Goal: Task Accomplishment & Management: Manage account settings

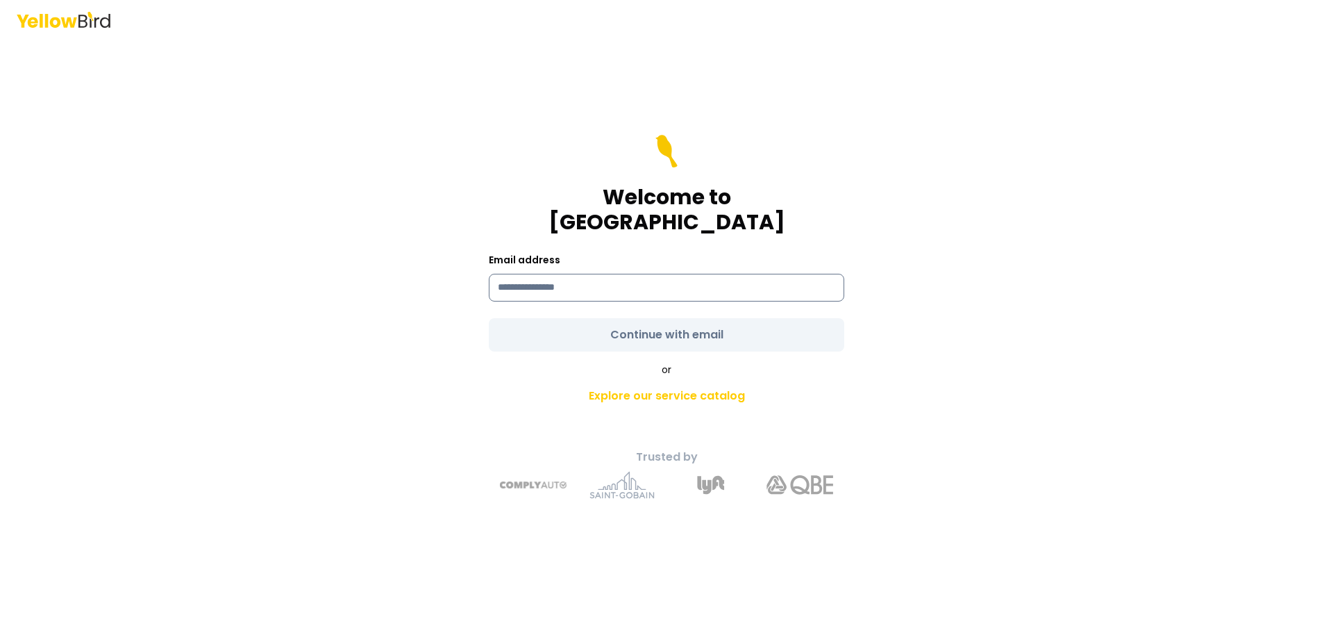
click at [557, 277] on input at bounding box center [666, 288] width 355 height 28
type input "**********"
click at [642, 318] on form "**********" at bounding box center [666, 243] width 355 height 217
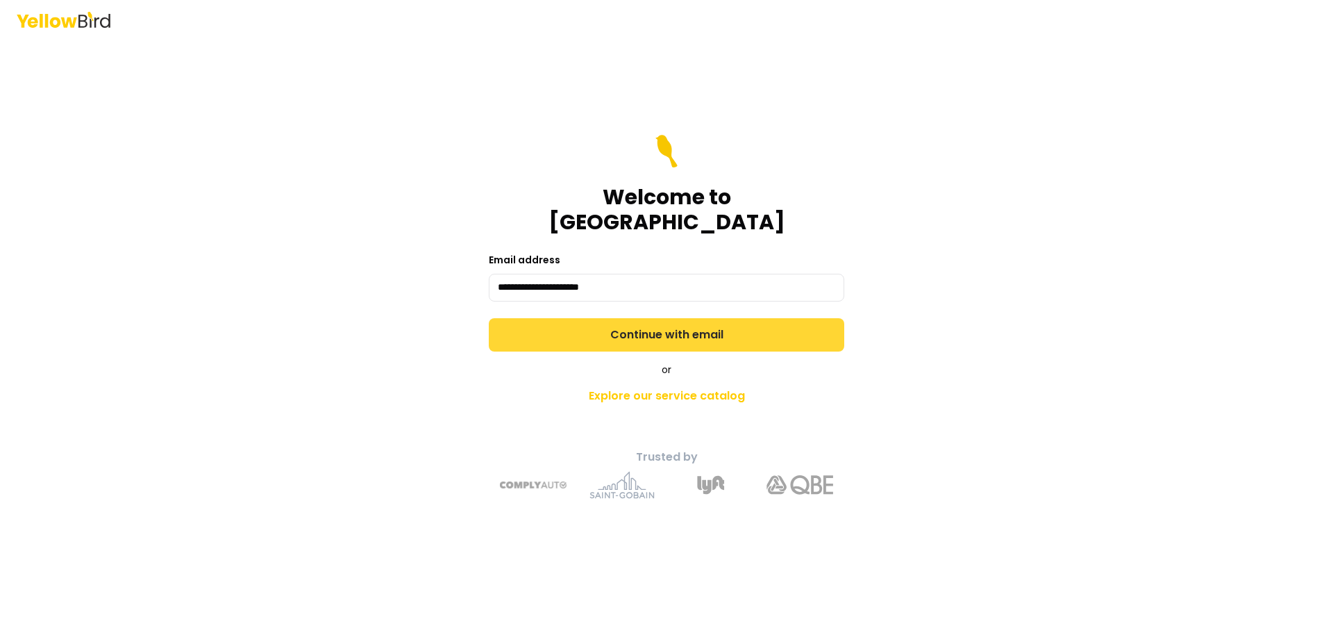
click at [642, 322] on button "Continue with email" at bounding box center [666, 334] width 355 height 33
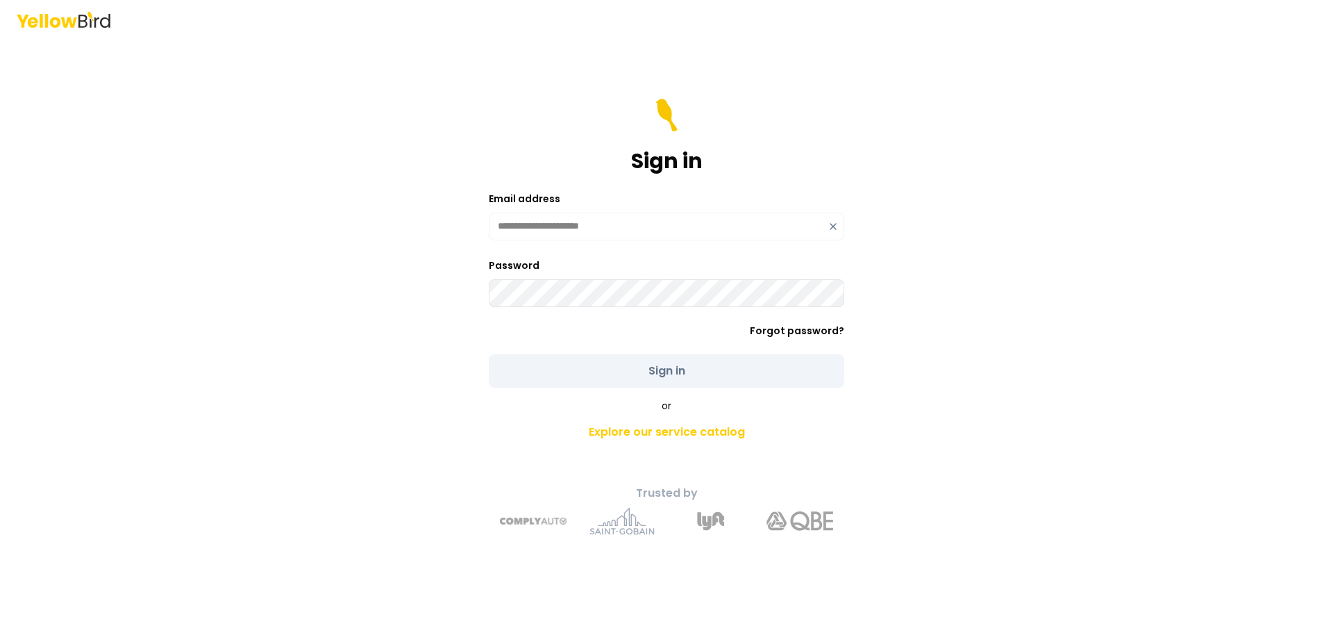
click at [346, 296] on div "**********" at bounding box center [666, 316] width 1333 height 633
click at [352, 246] on div "**********" at bounding box center [666, 316] width 1333 height 633
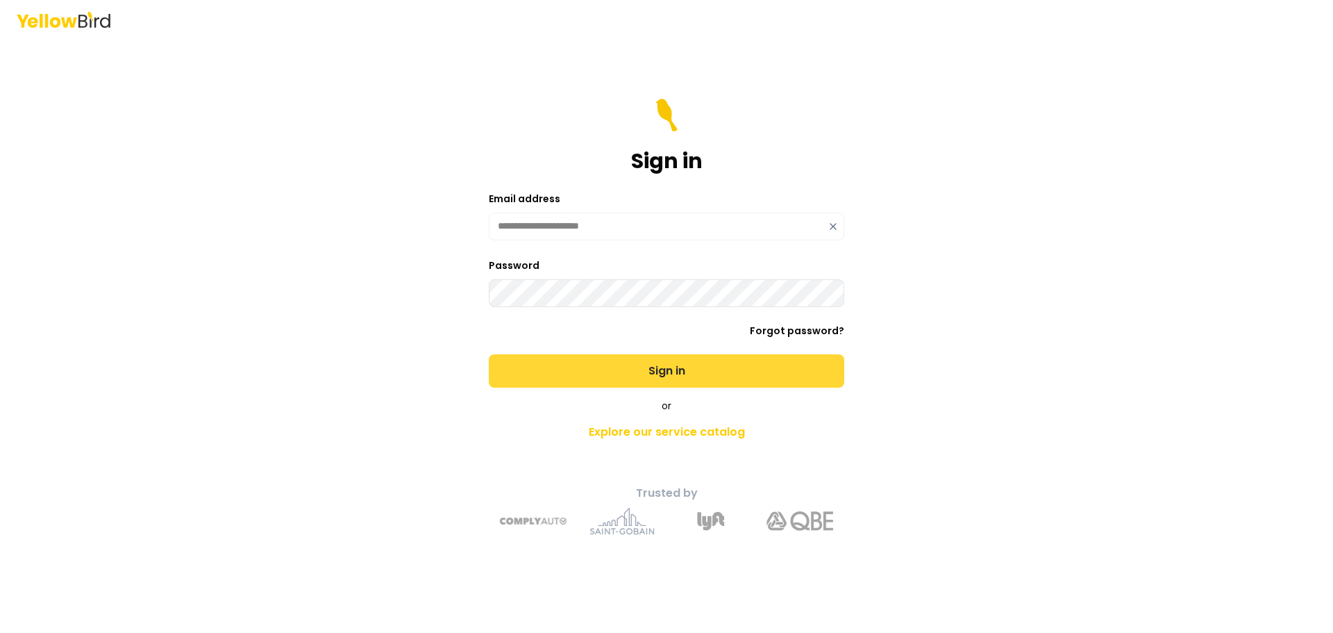
click at [803, 375] on button "Sign in" at bounding box center [666, 370] width 355 height 33
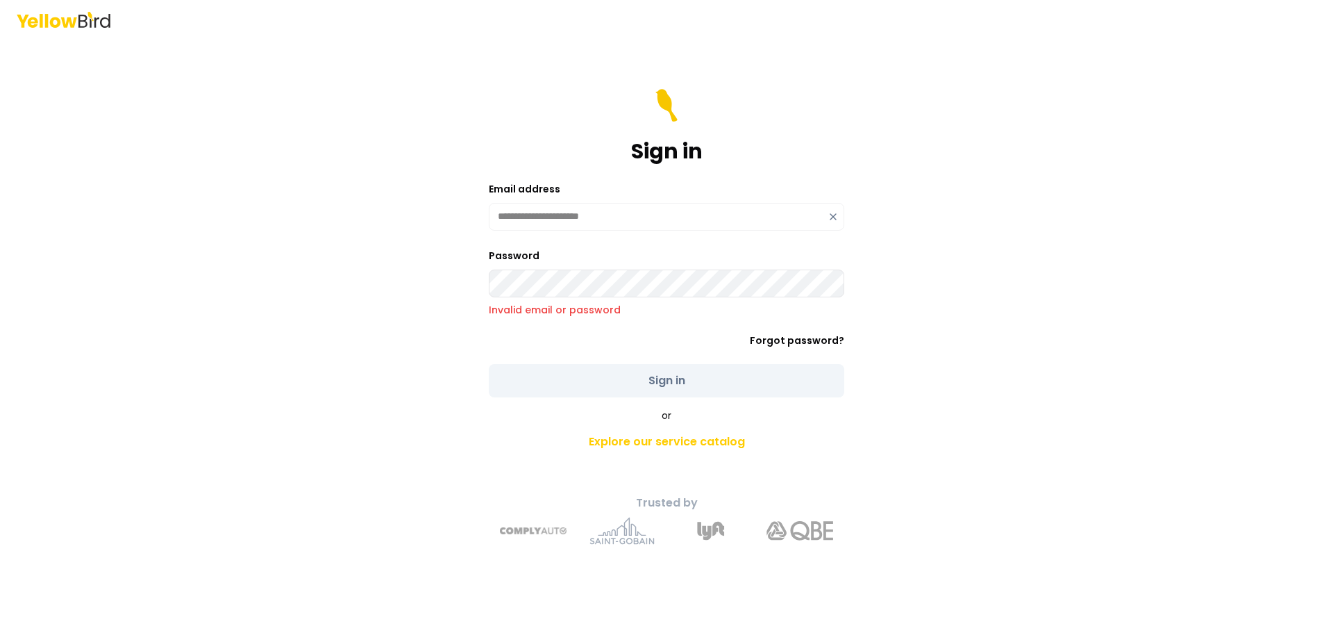
click at [400, 287] on main "**********" at bounding box center [666, 336] width 533 height 594
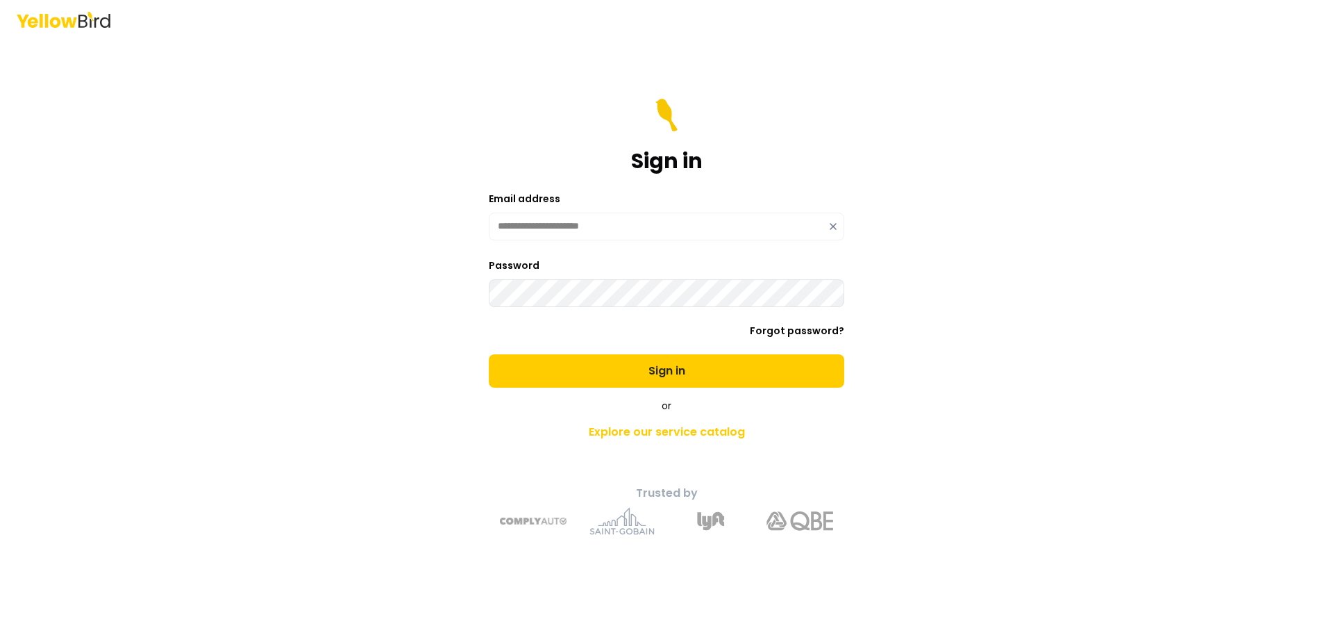
click at [489, 354] on button "Sign in" at bounding box center [666, 370] width 355 height 33
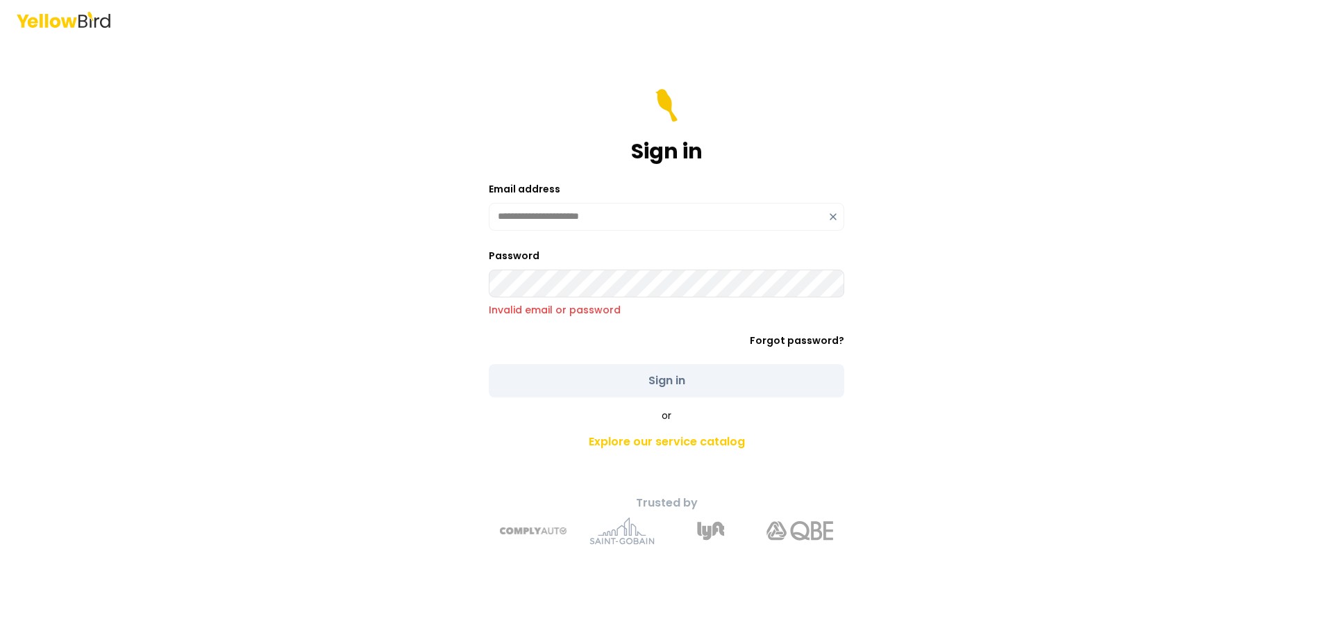
click at [449, 278] on div "**********" at bounding box center [666, 336] width 511 height 439
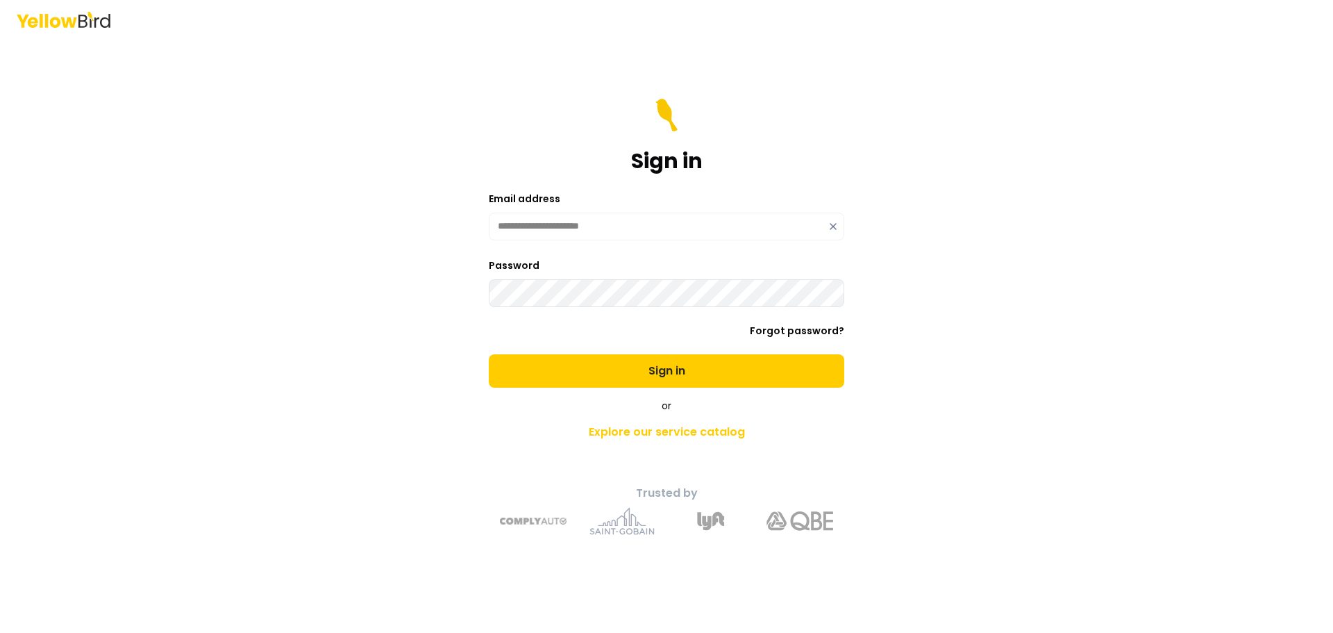
click at [489, 354] on button "Sign in" at bounding box center [666, 370] width 355 height 33
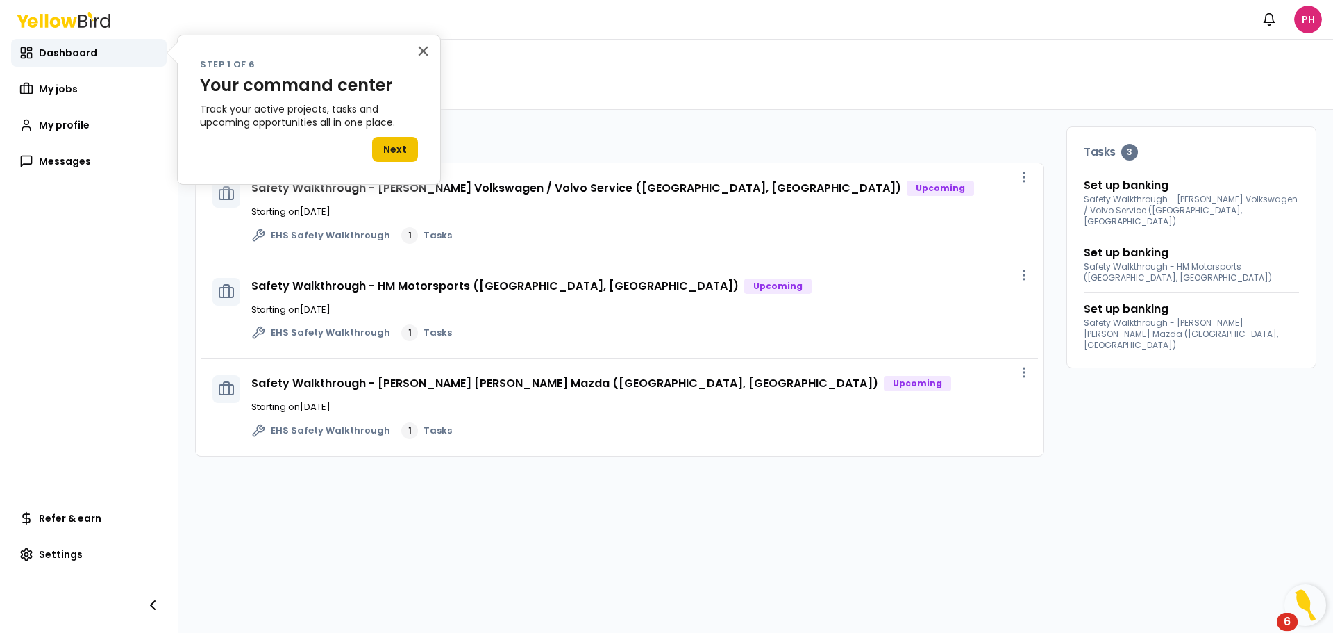
click at [395, 151] on button "Next" at bounding box center [395, 149] width 46 height 25
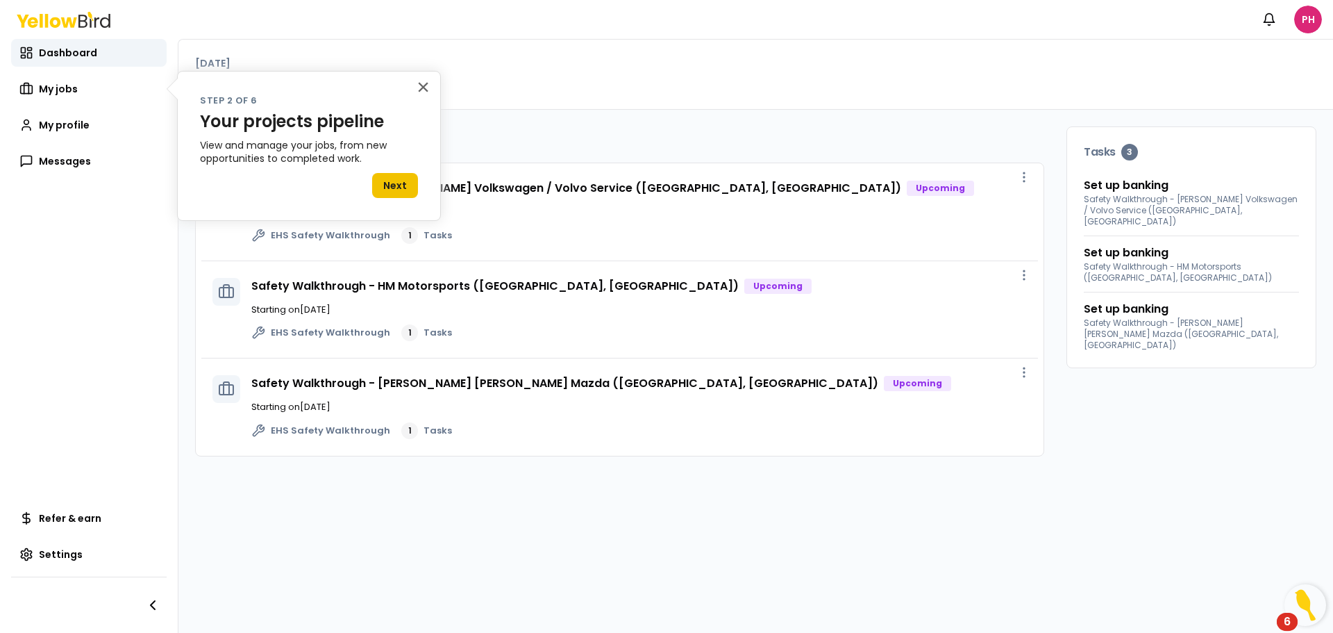
click at [399, 184] on button "Next" at bounding box center [395, 185] width 46 height 25
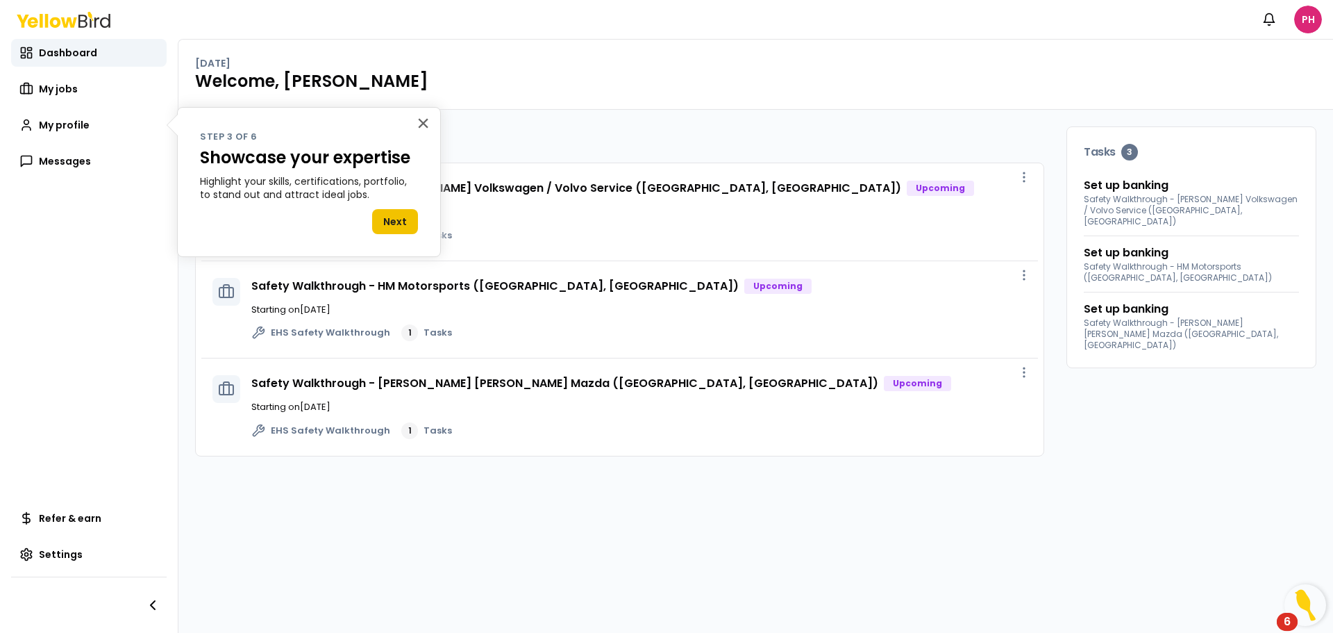
click at [396, 221] on button "Next" at bounding box center [395, 221] width 46 height 25
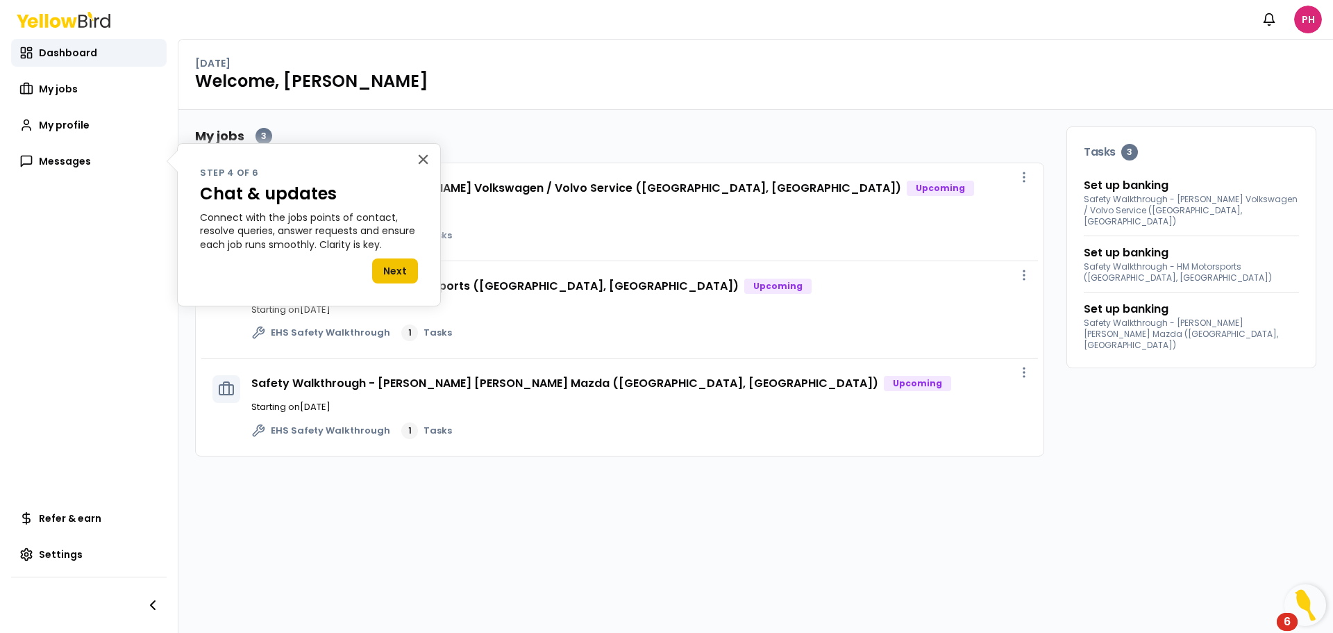
click at [394, 269] on button "Next" at bounding box center [395, 270] width 46 height 25
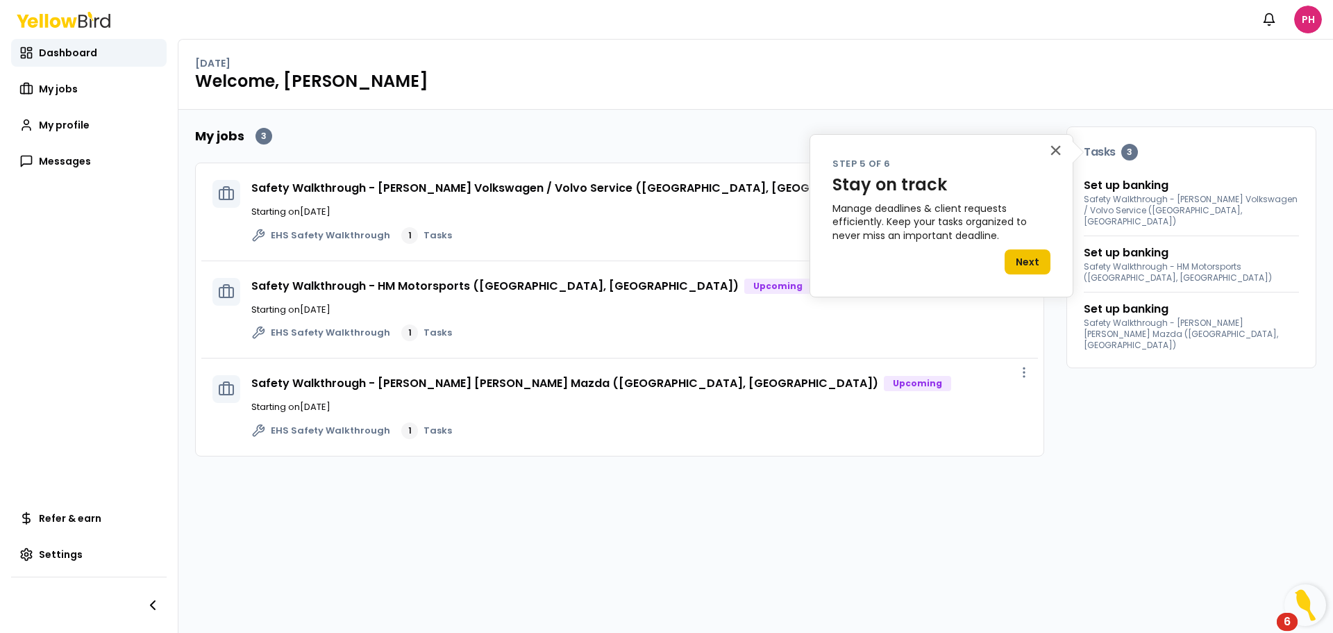
click at [1030, 261] on button "Next" at bounding box center [1028, 261] width 46 height 25
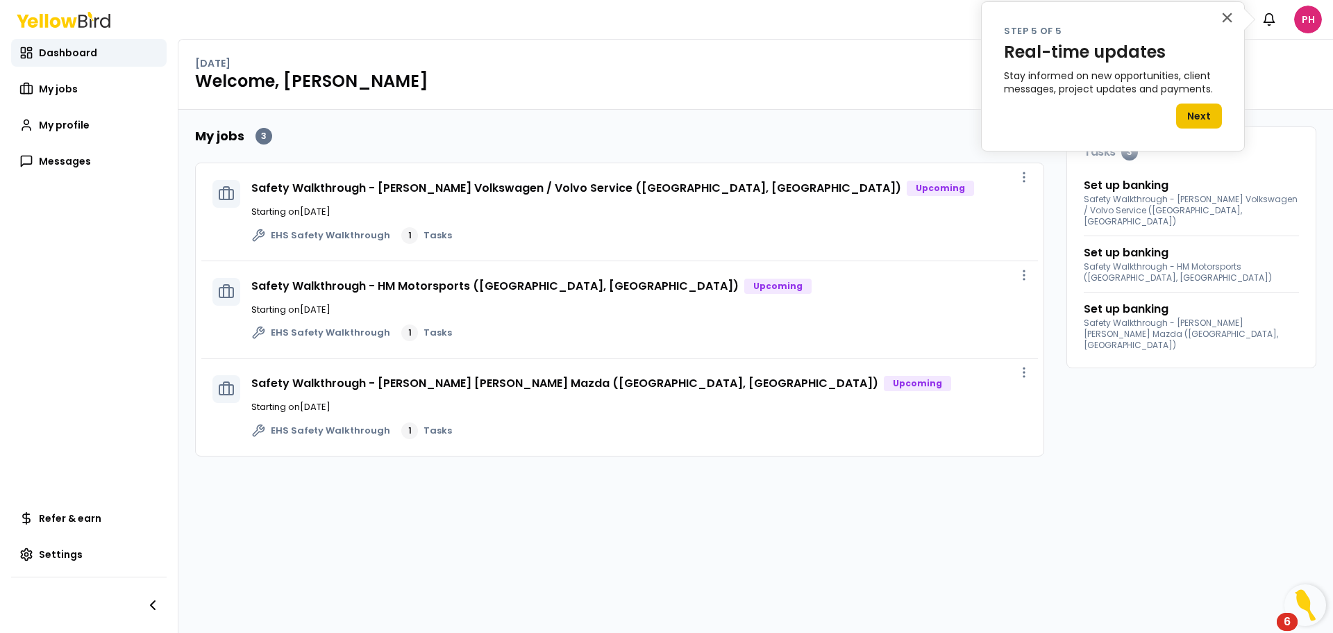
click at [1204, 115] on button "Next" at bounding box center [1199, 115] width 46 height 25
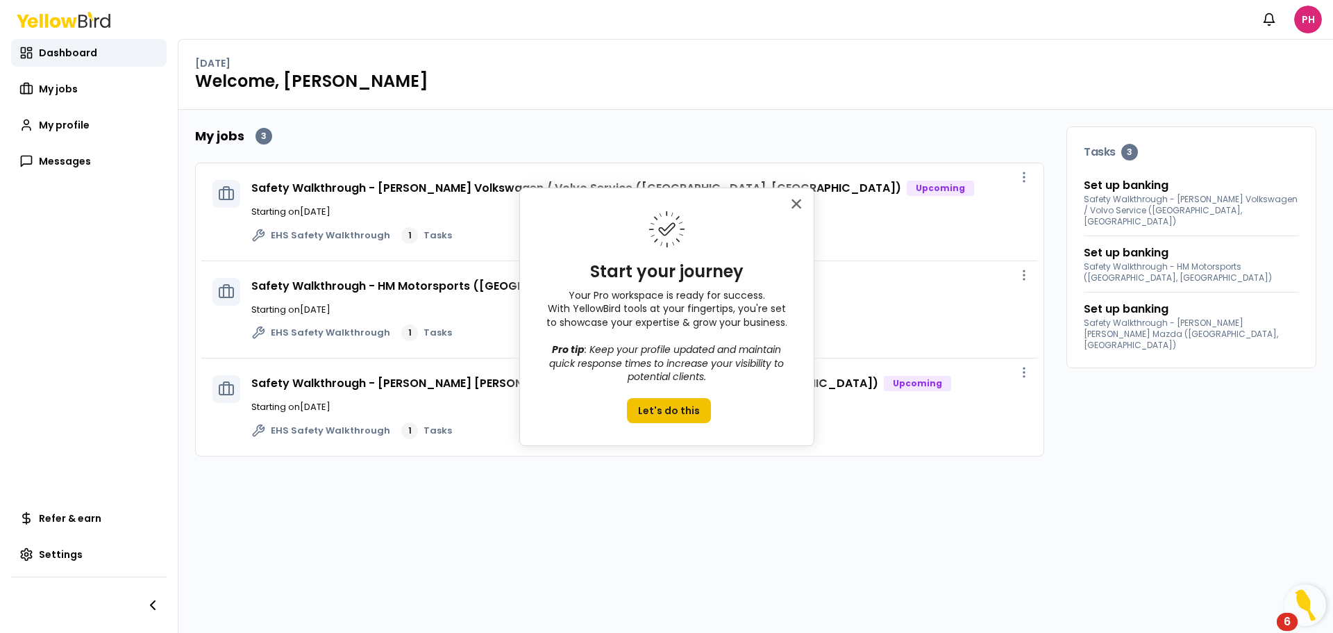
click at [666, 412] on button "Let's do this" at bounding box center [669, 410] width 84 height 25
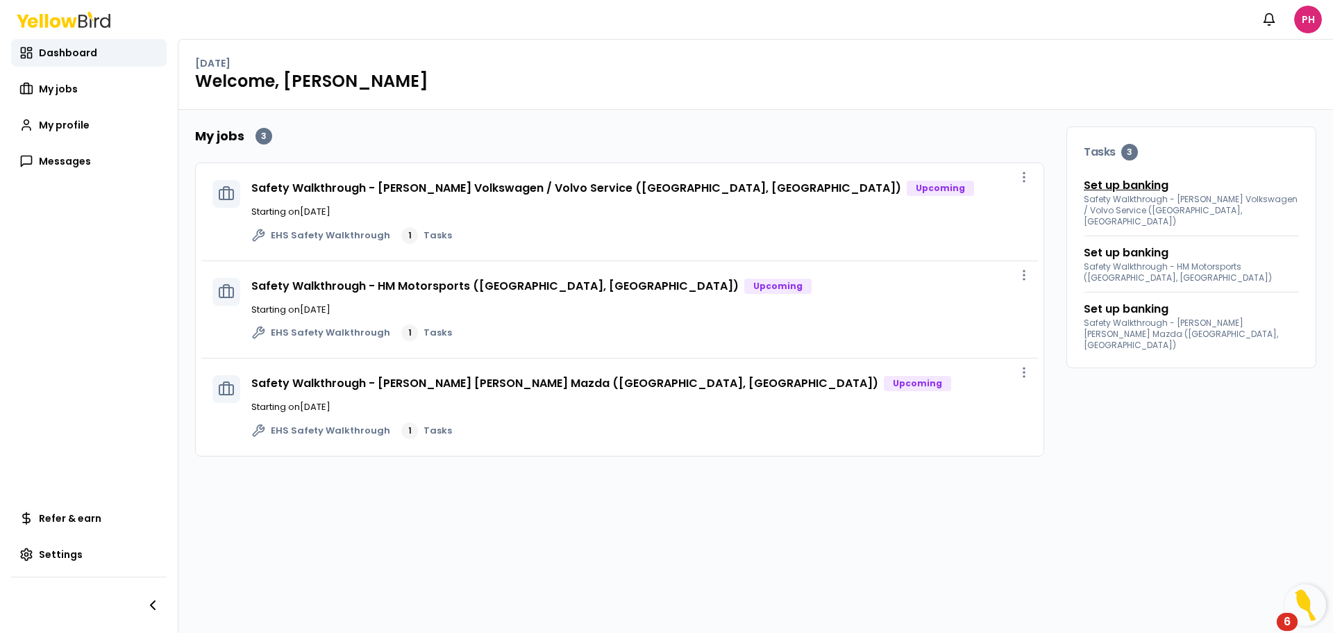
click at [1123, 183] on link "Set up banking" at bounding box center [1126, 185] width 85 height 17
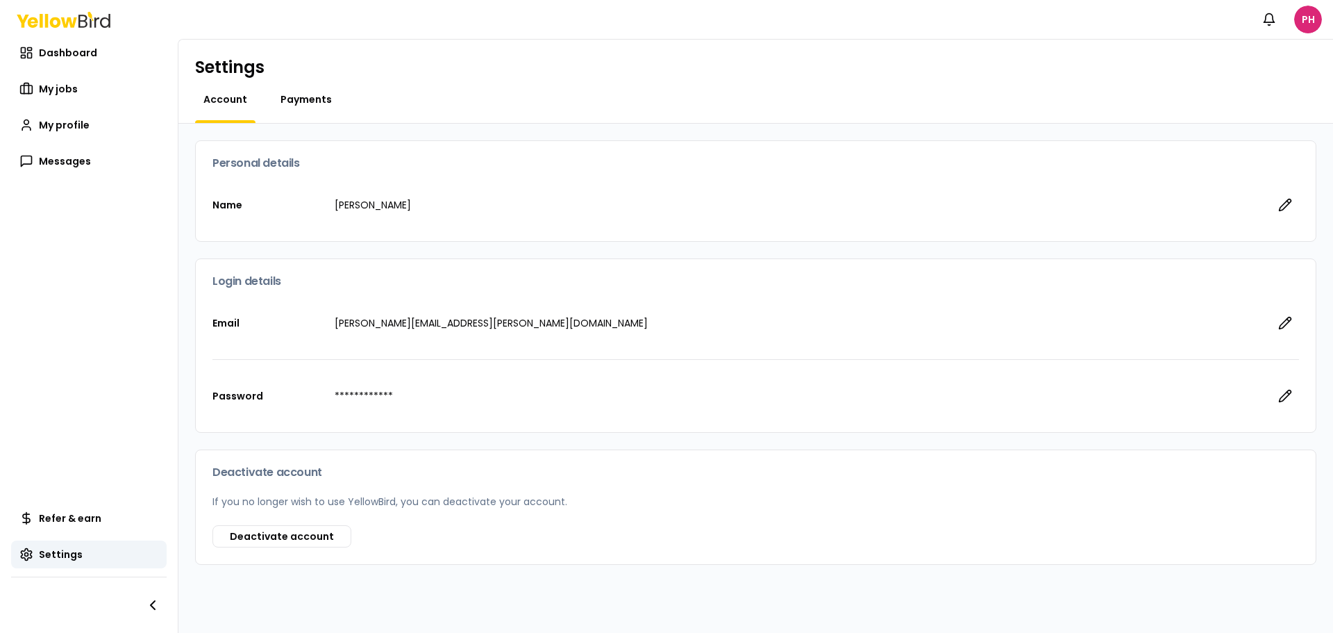
click at [308, 97] on span "Payments" at bounding box center [305, 99] width 51 height 14
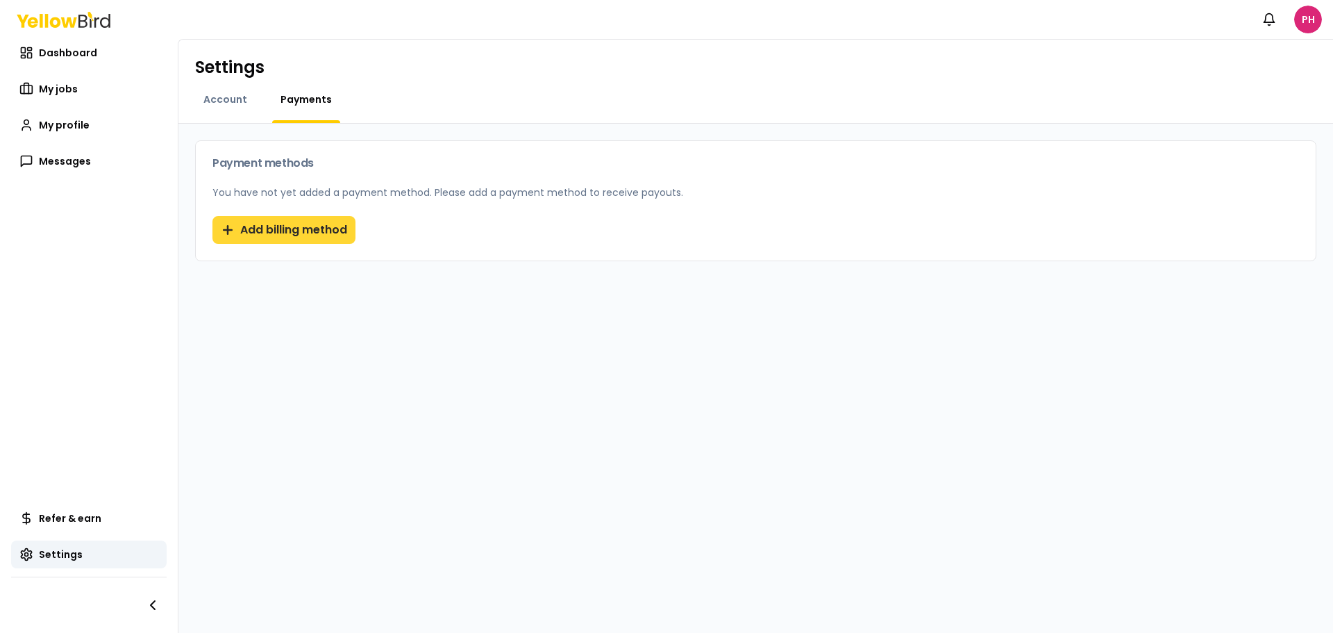
click at [290, 231] on button "Add billing method" at bounding box center [283, 230] width 143 height 28
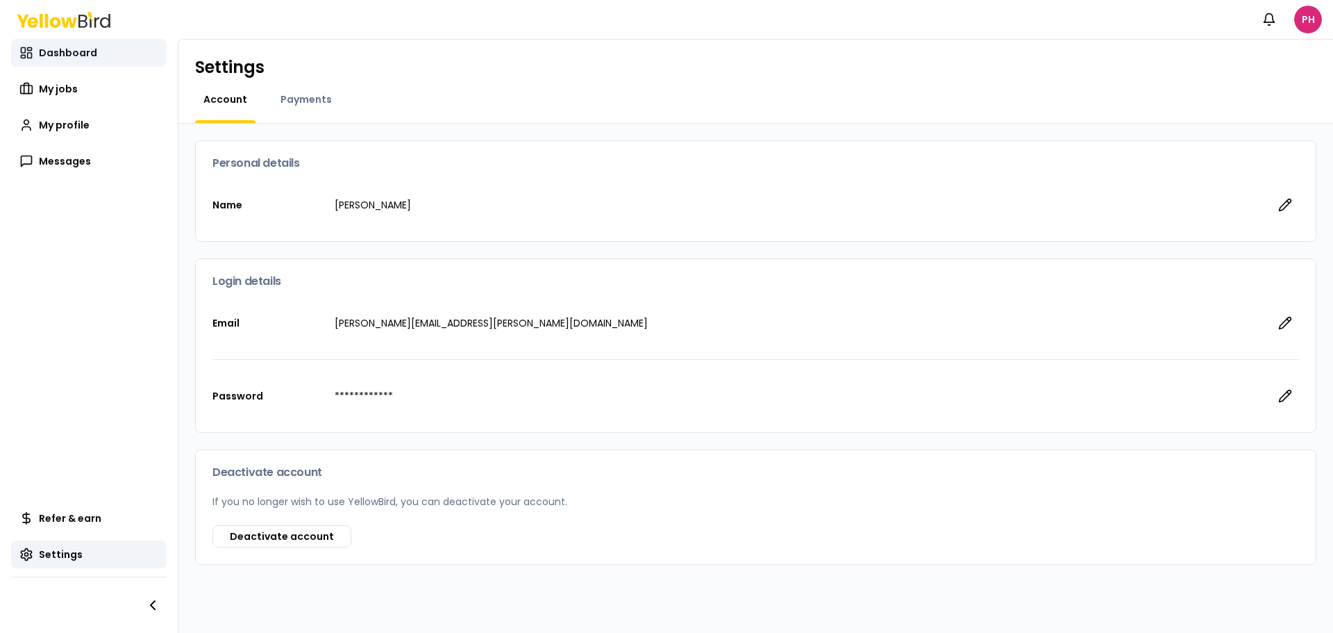
click at [58, 51] on span "Dashboard" at bounding box center [68, 53] width 58 height 14
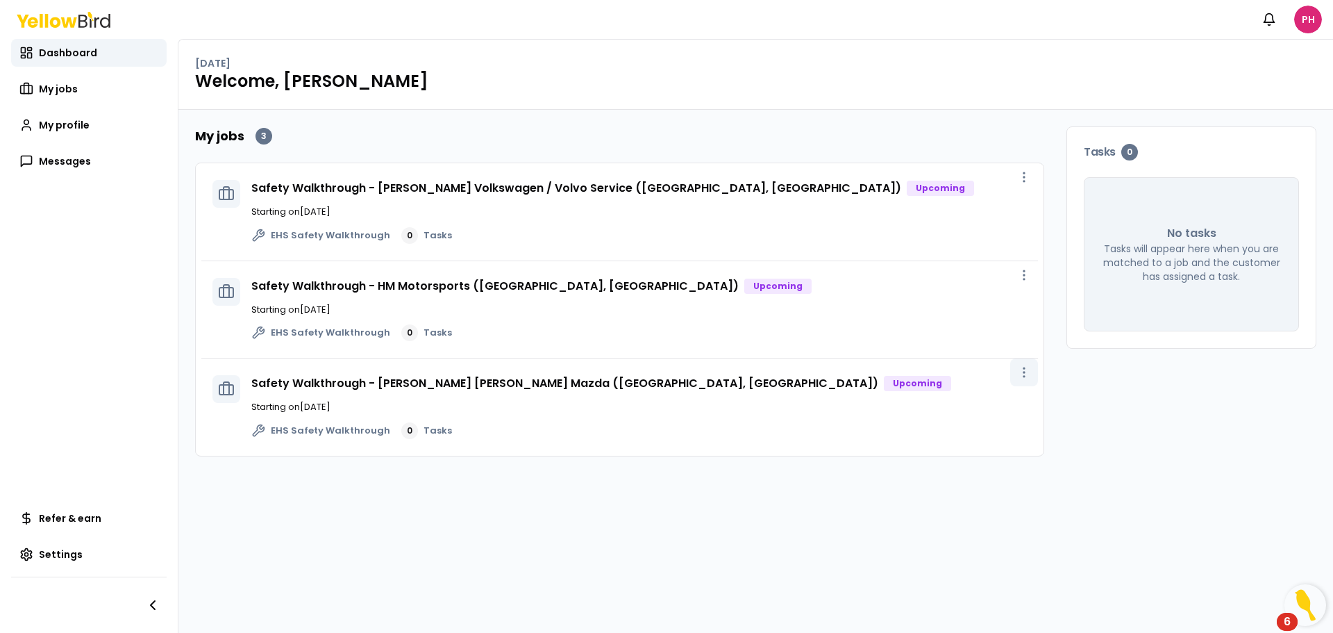
click at [1025, 369] on icon "button" at bounding box center [1024, 372] width 14 height 14
click at [543, 383] on link "Safety Walkthrough - [PERSON_NAME] [PERSON_NAME] Mazda ([GEOGRAPHIC_DATA], [GEO…" at bounding box center [564, 383] width 627 height 16
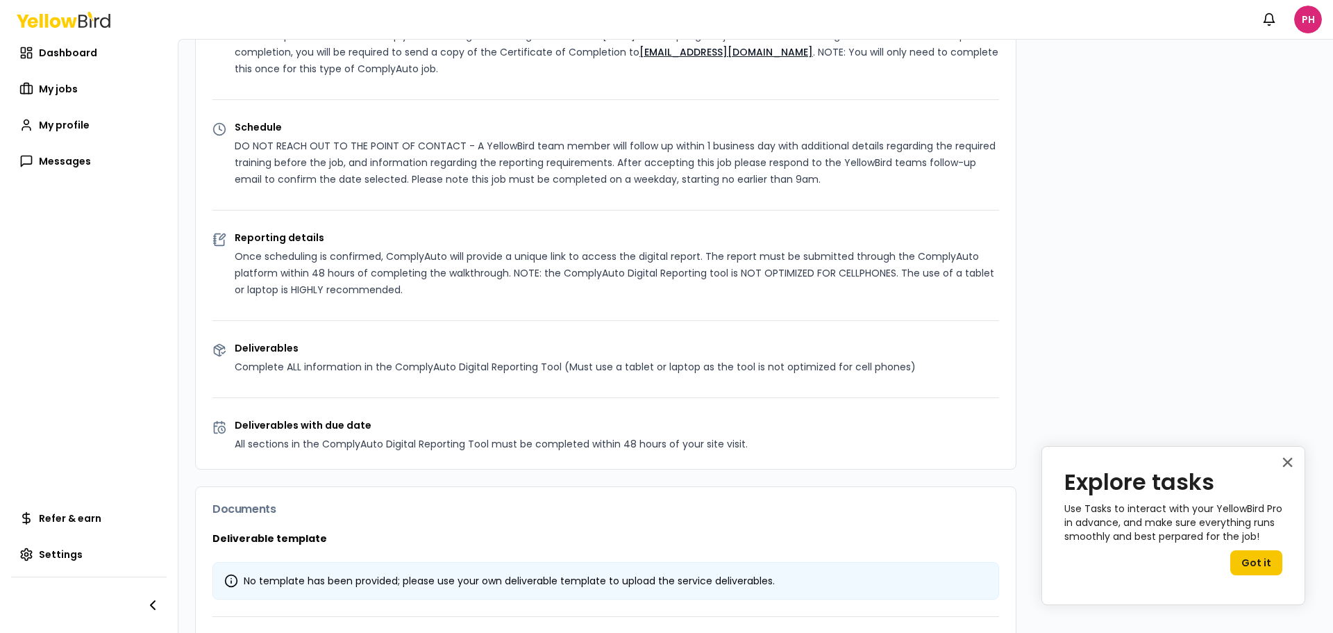
scroll to position [417, 0]
click at [1253, 562] on button "Got it" at bounding box center [1256, 562] width 52 height 25
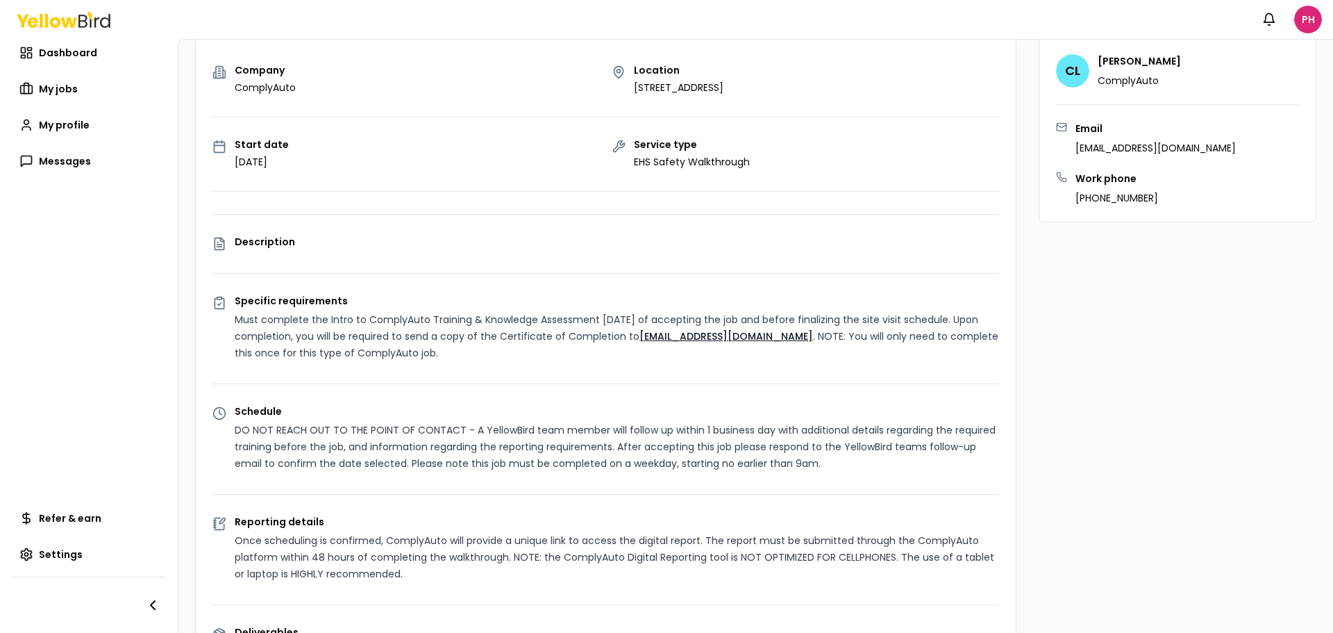
scroll to position [0, 0]
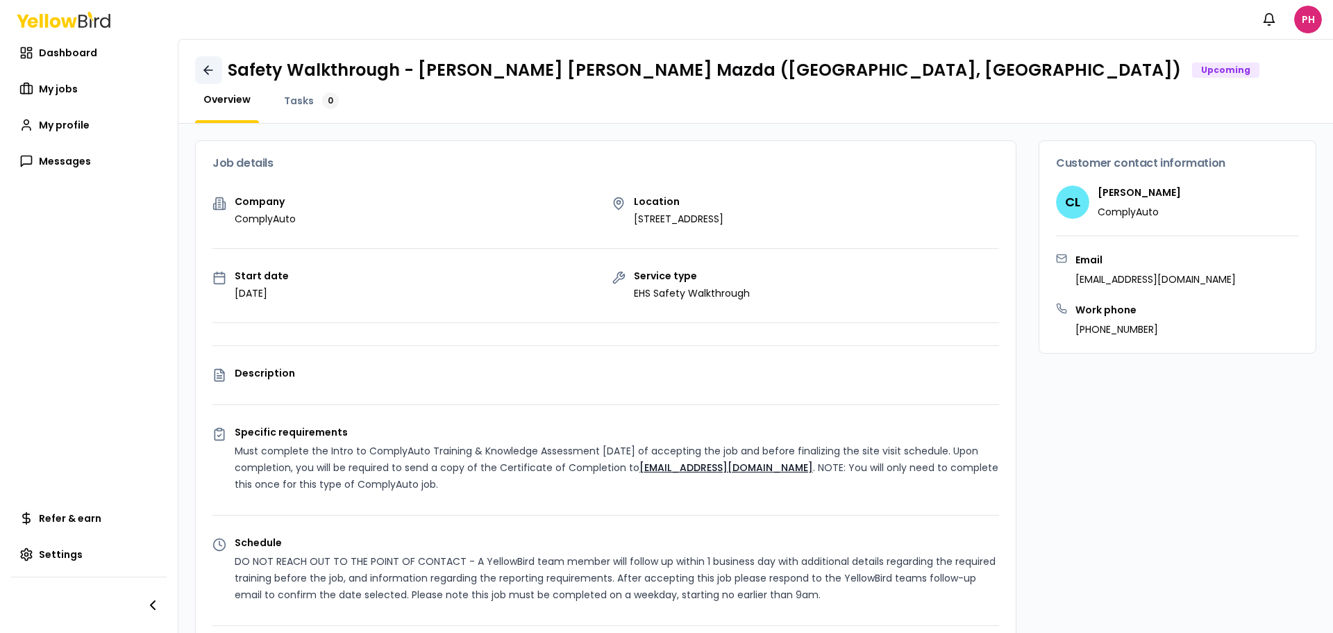
click at [207, 71] on icon at bounding box center [208, 70] width 14 height 14
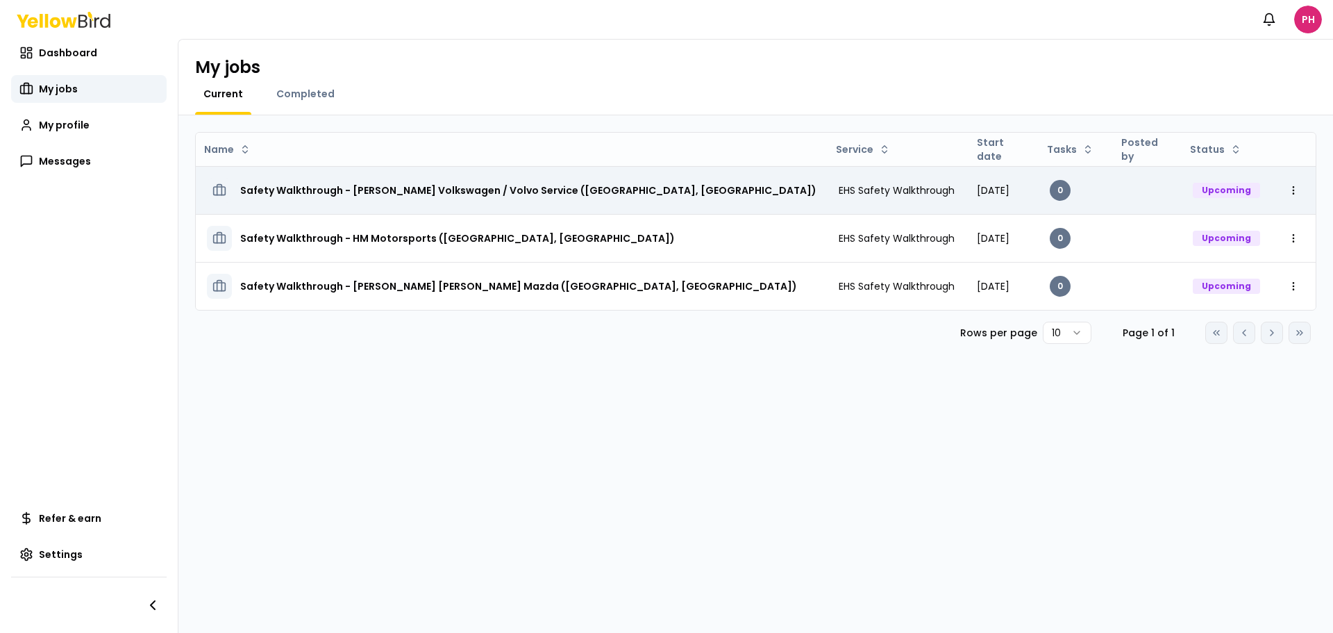
click at [455, 189] on h3 "Safety Walkthrough - [PERSON_NAME] Volkswagen / Volvo Service ([GEOGRAPHIC_DATA…" at bounding box center [528, 190] width 576 height 25
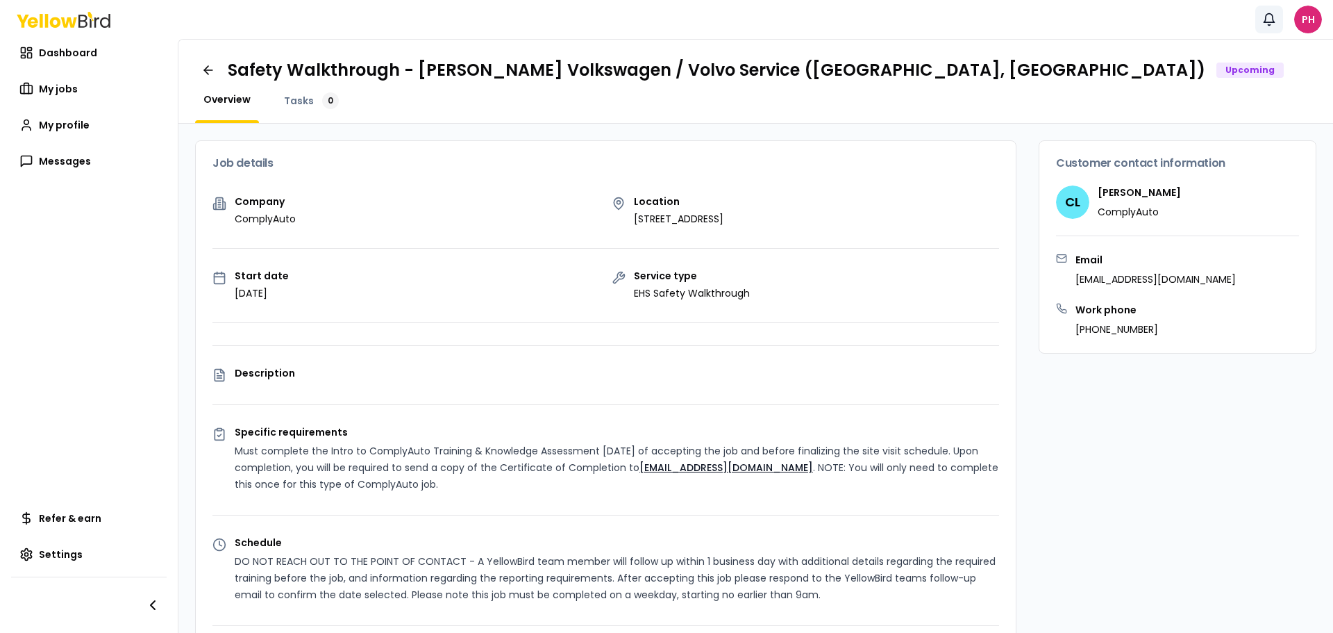
click at [1268, 19] on icon "button" at bounding box center [1269, 19] width 14 height 14
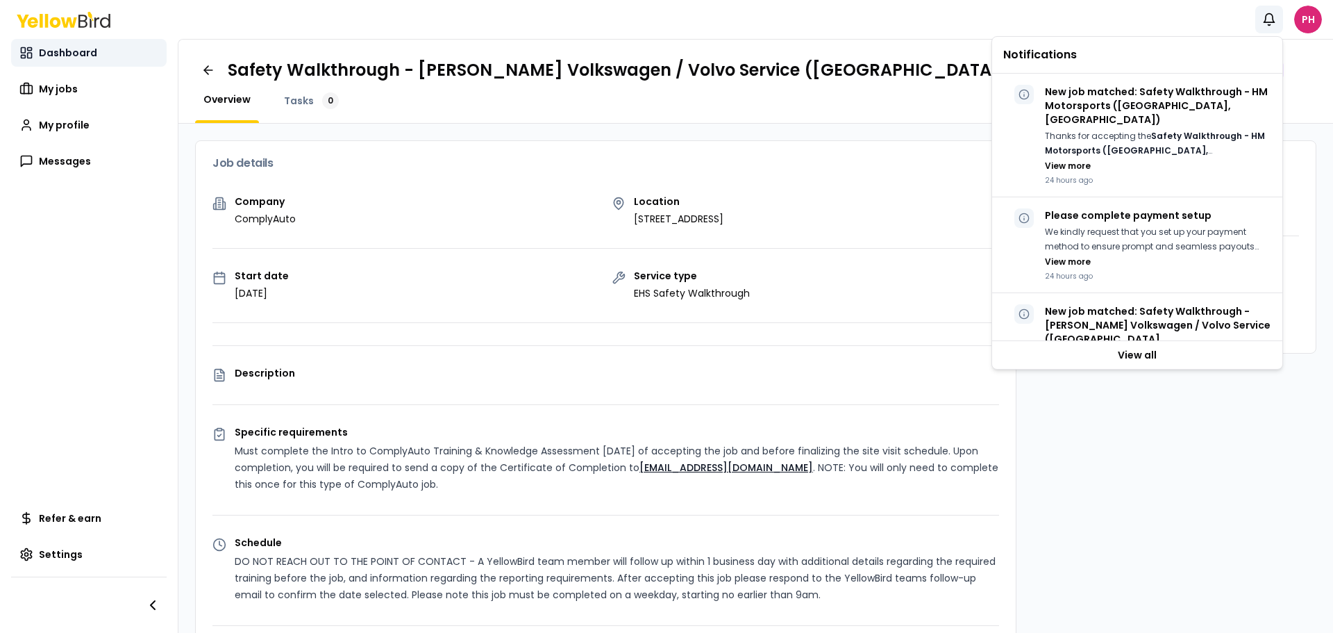
click at [61, 56] on span "Dashboard" at bounding box center [68, 53] width 58 height 14
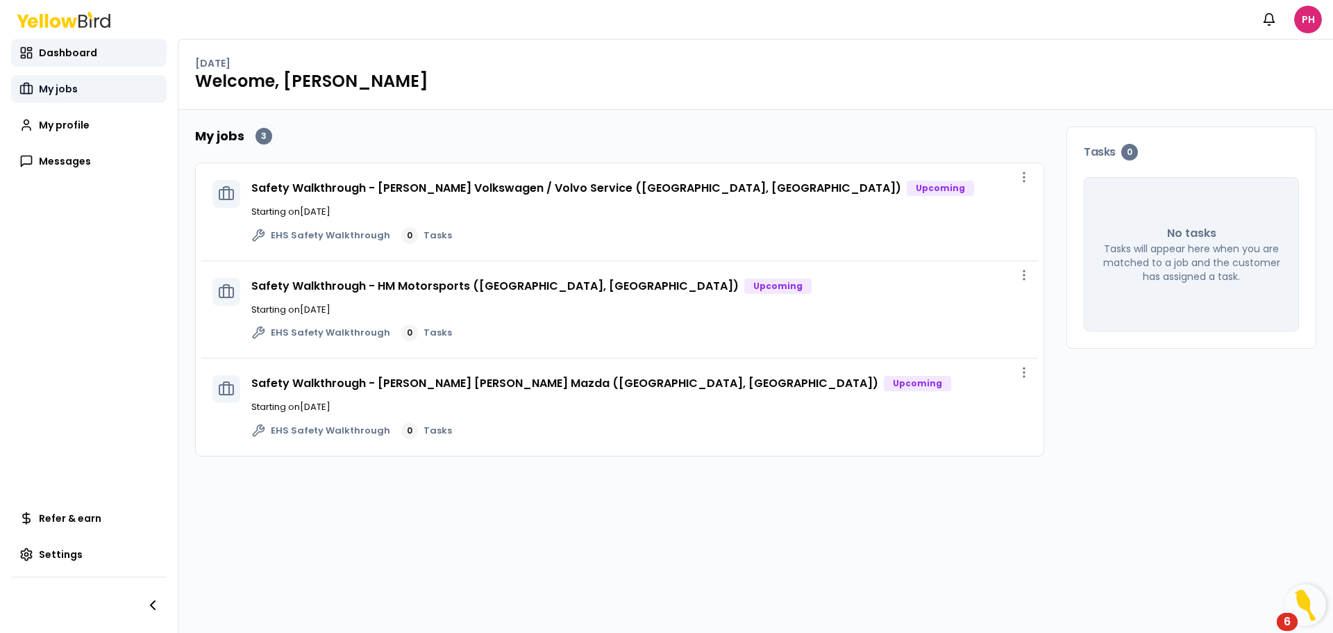
click at [61, 90] on span "My jobs" at bounding box center [58, 89] width 39 height 14
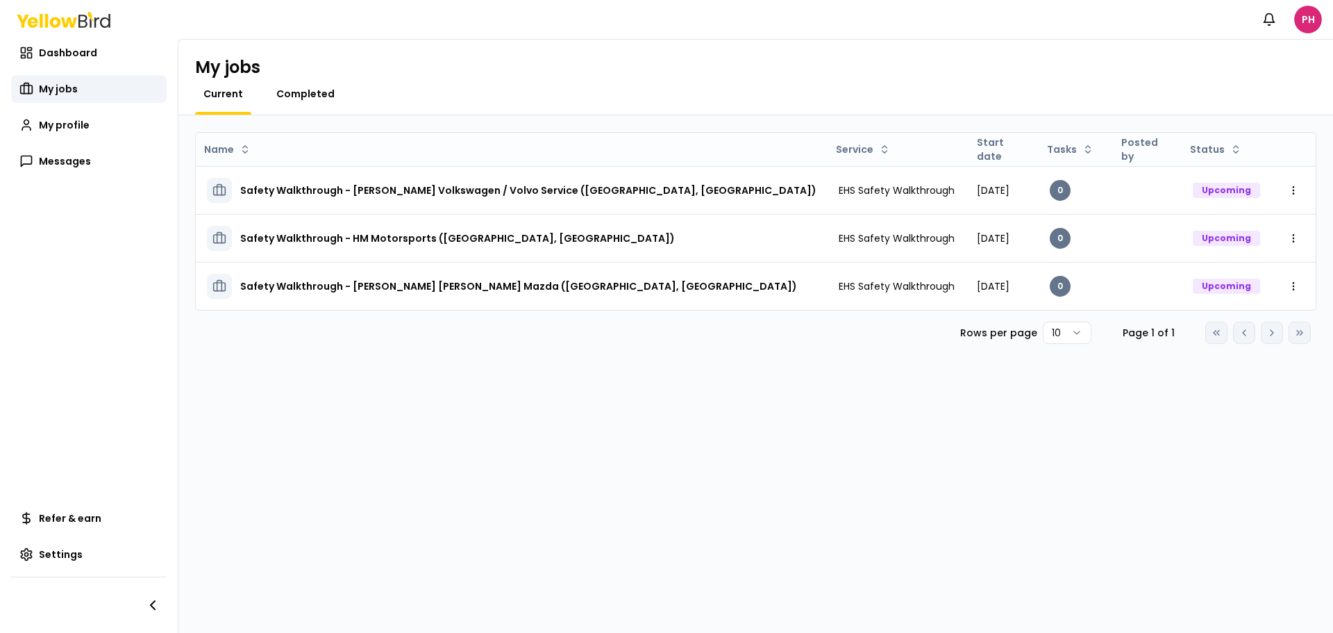
click at [310, 91] on span "Completed" at bounding box center [305, 94] width 58 height 14
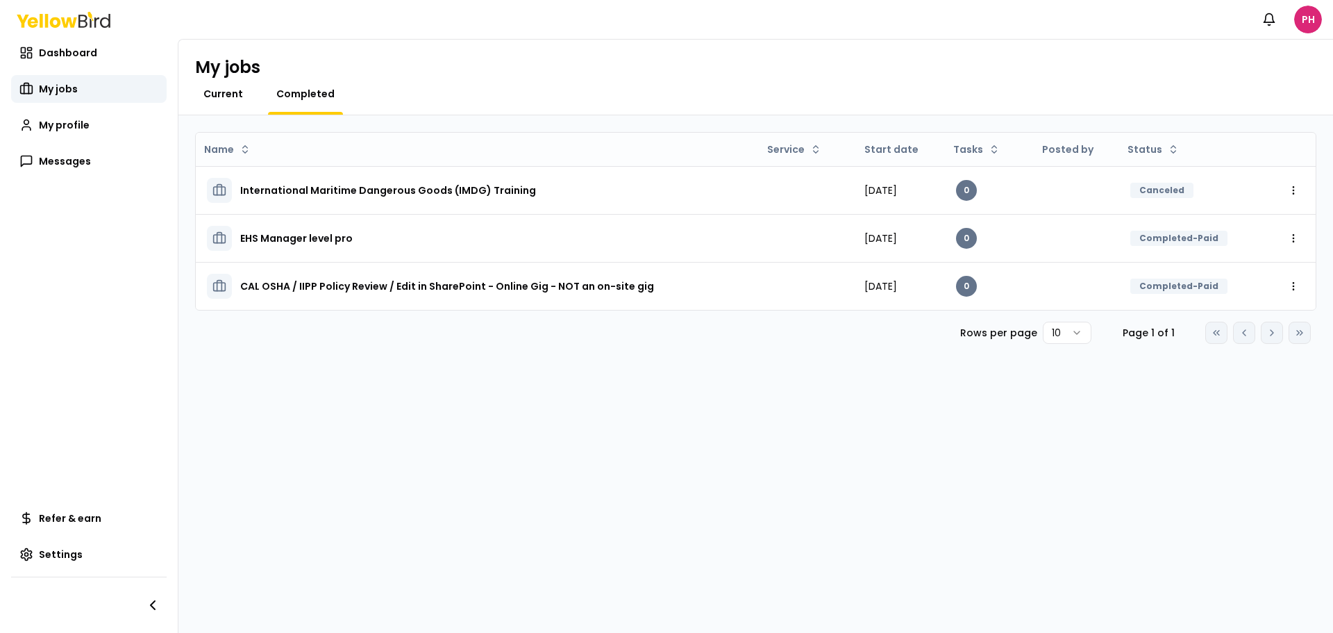
click at [223, 96] on span "Current" at bounding box center [223, 94] width 40 height 14
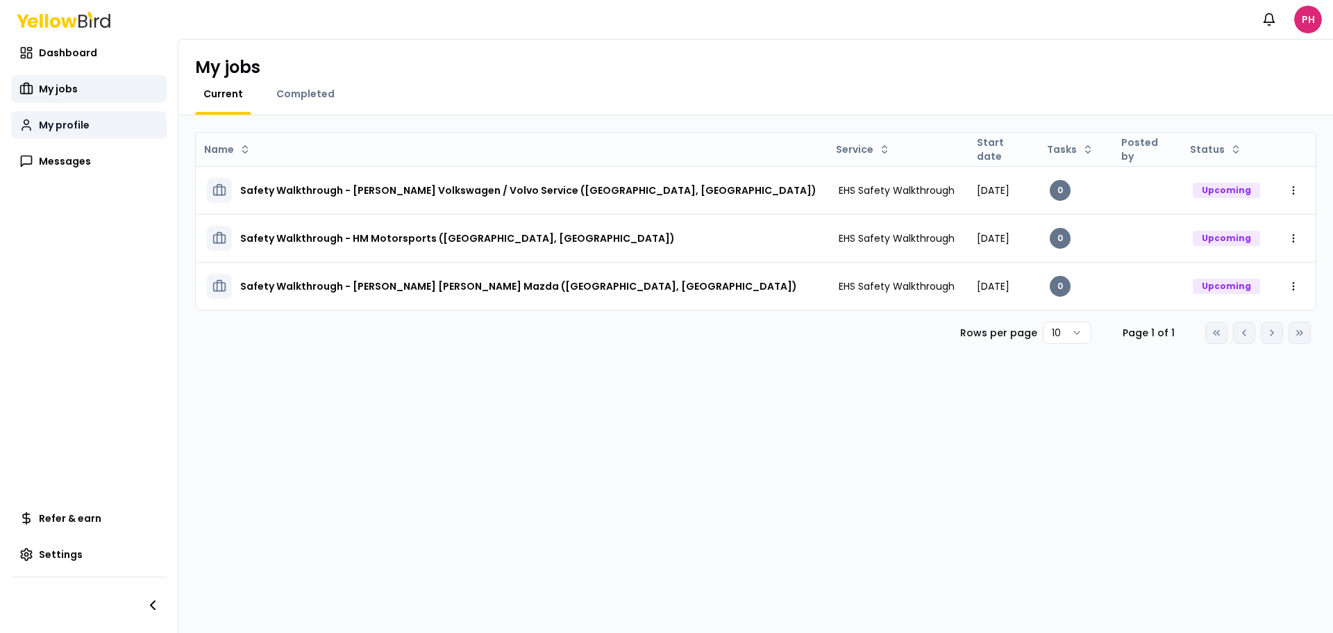
click at [66, 120] on span "My profile" at bounding box center [64, 125] width 51 height 14
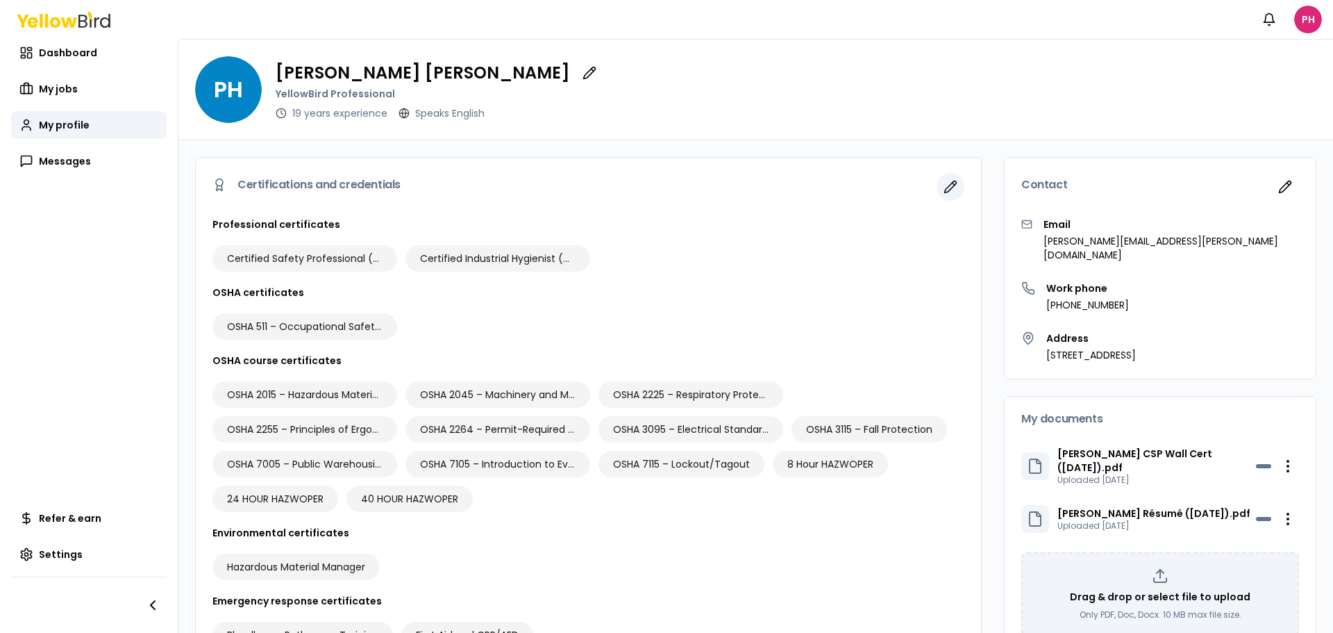
click at [944, 188] on icon "button" at bounding box center [951, 187] width 14 height 14
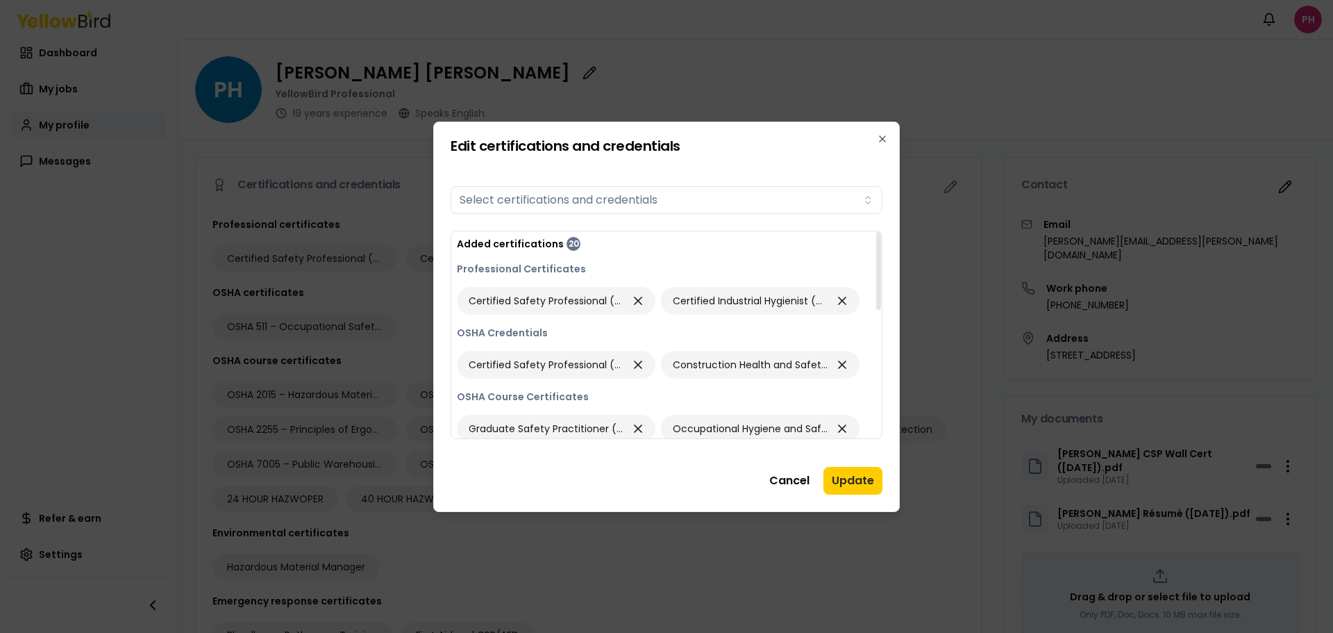
drag, startPoint x: 879, startPoint y: 276, endPoint x: 650, endPoint y: 183, distance: 247.0
click at [881, 232] on div at bounding box center [878, 271] width 5 height 78
click at [573, 199] on button "Select certifications and credentials" at bounding box center [667, 200] width 432 height 28
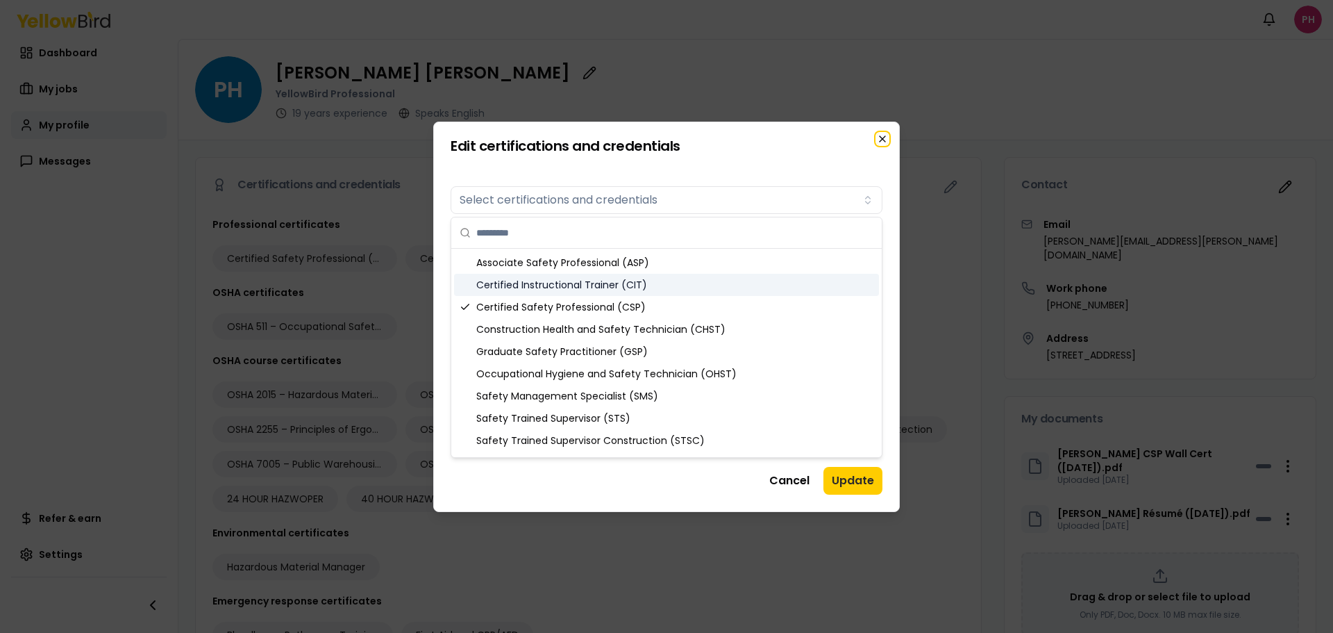
click at [881, 140] on icon "button" at bounding box center [883, 139] width 6 height 6
